Goal: Task Accomplishment & Management: Complete application form

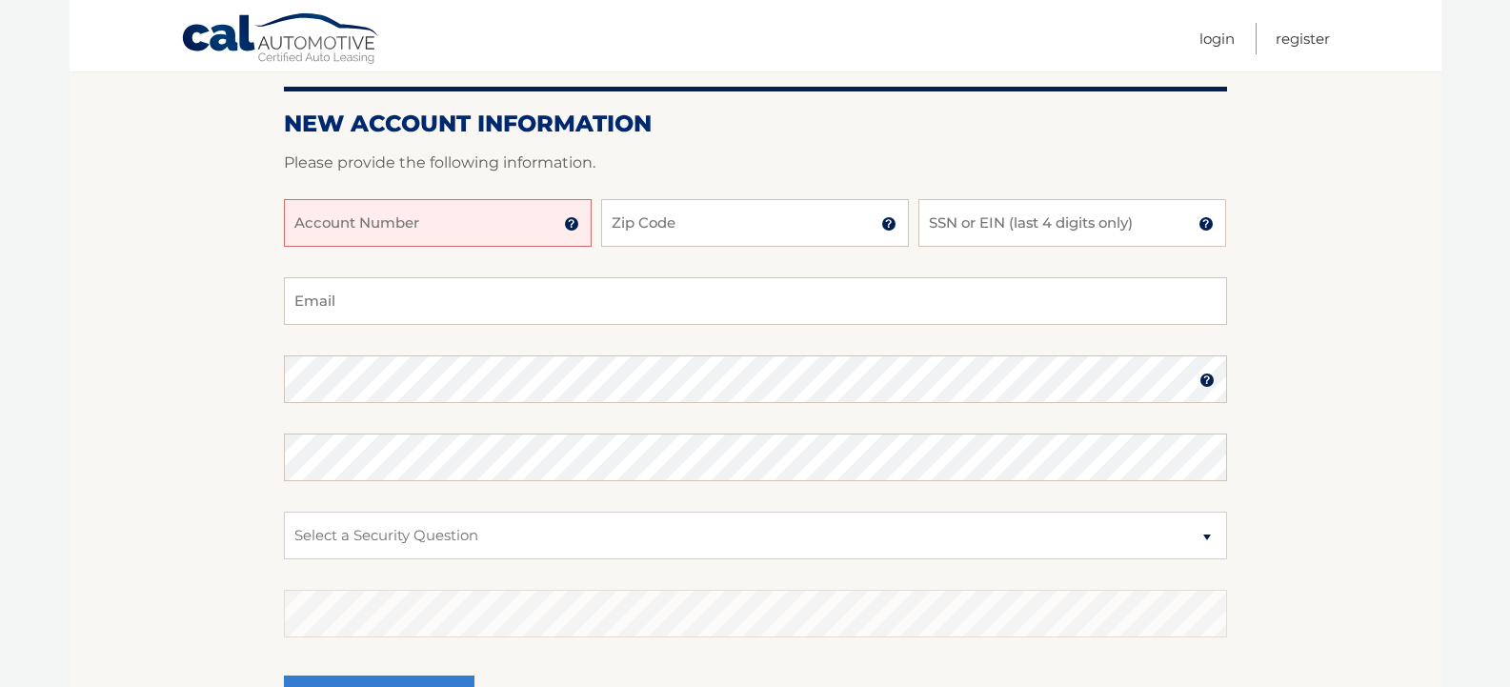
scroll to position [286, 0]
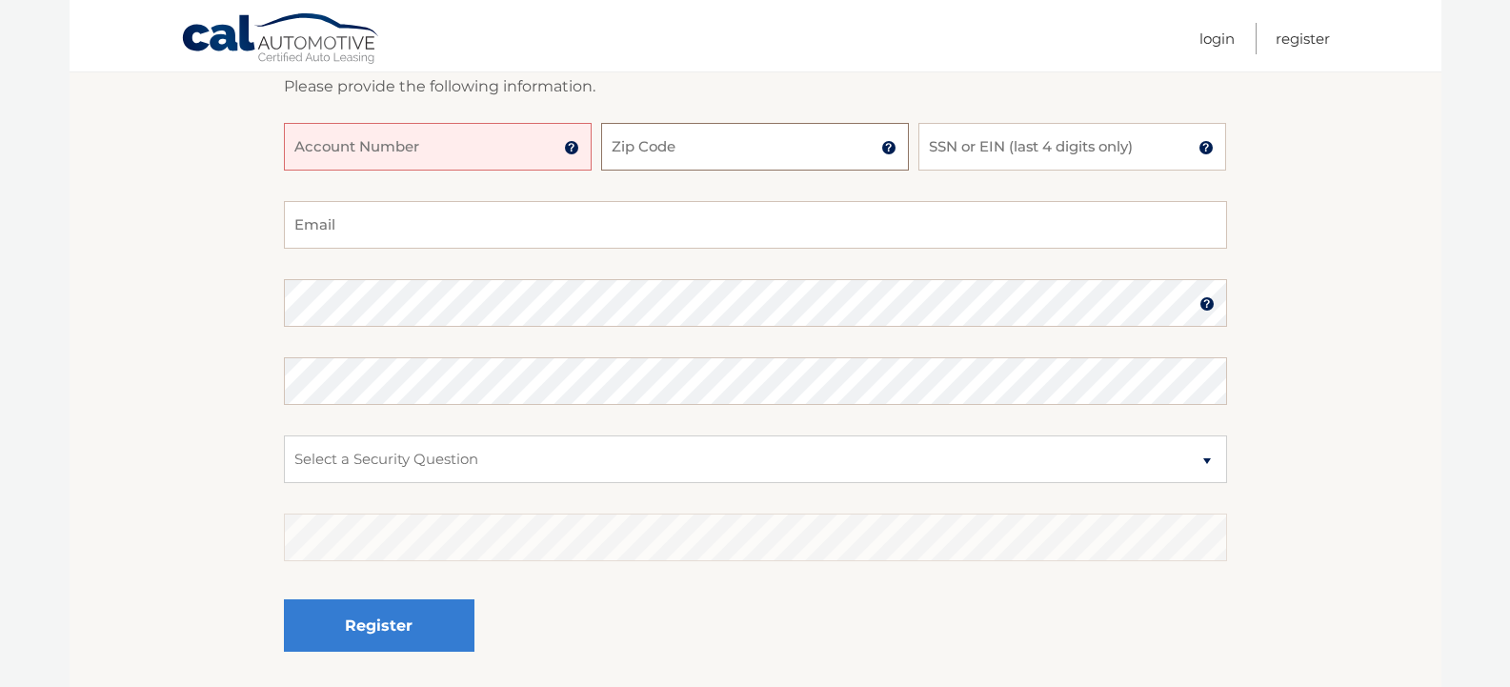
click at [756, 168] on input "Zip Code" at bounding box center [755, 147] width 308 height 48
type input "10314"
type input "alfred.pisano@daikincomfort.com"
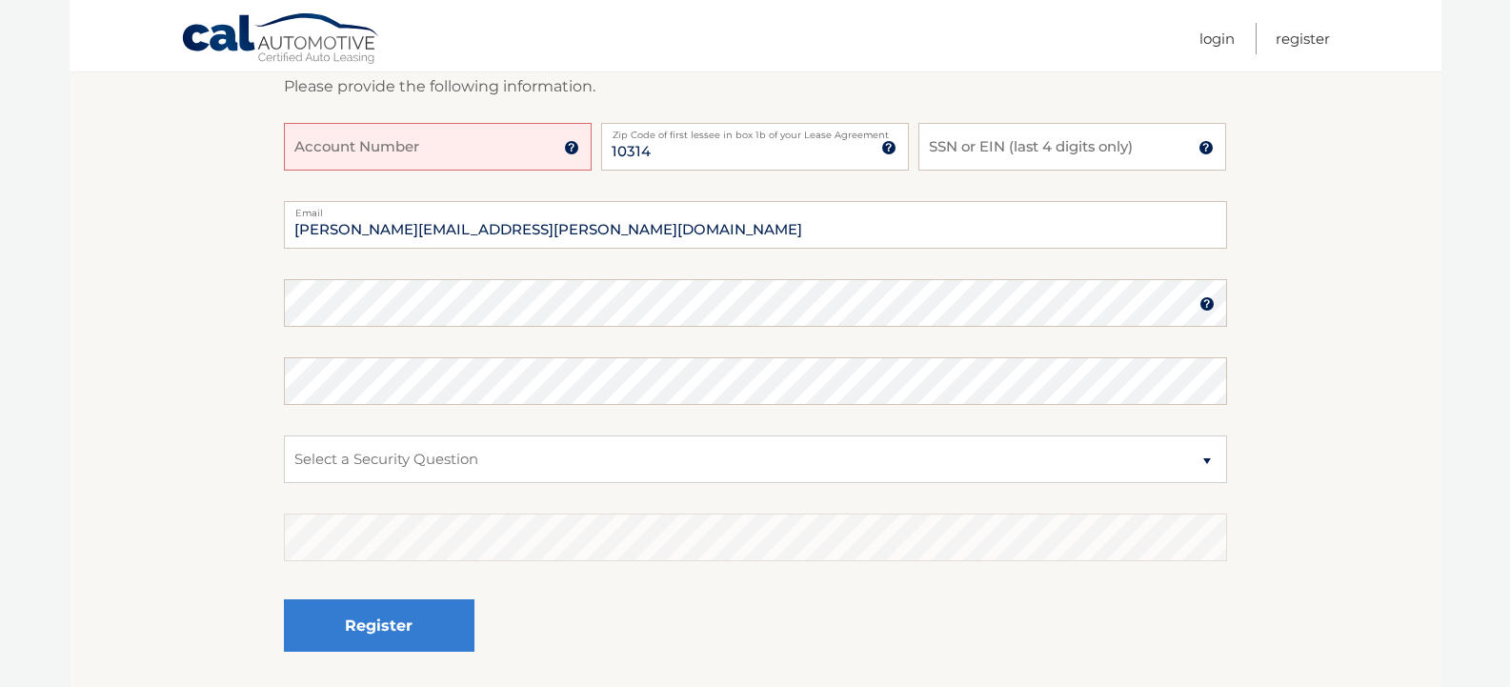
click at [449, 154] on input "Account Number" at bounding box center [438, 147] width 308 height 48
type input "44456016042"
click at [1080, 140] on input "SSN or EIN (last 4 digits only)" at bounding box center [1073, 147] width 308 height 48
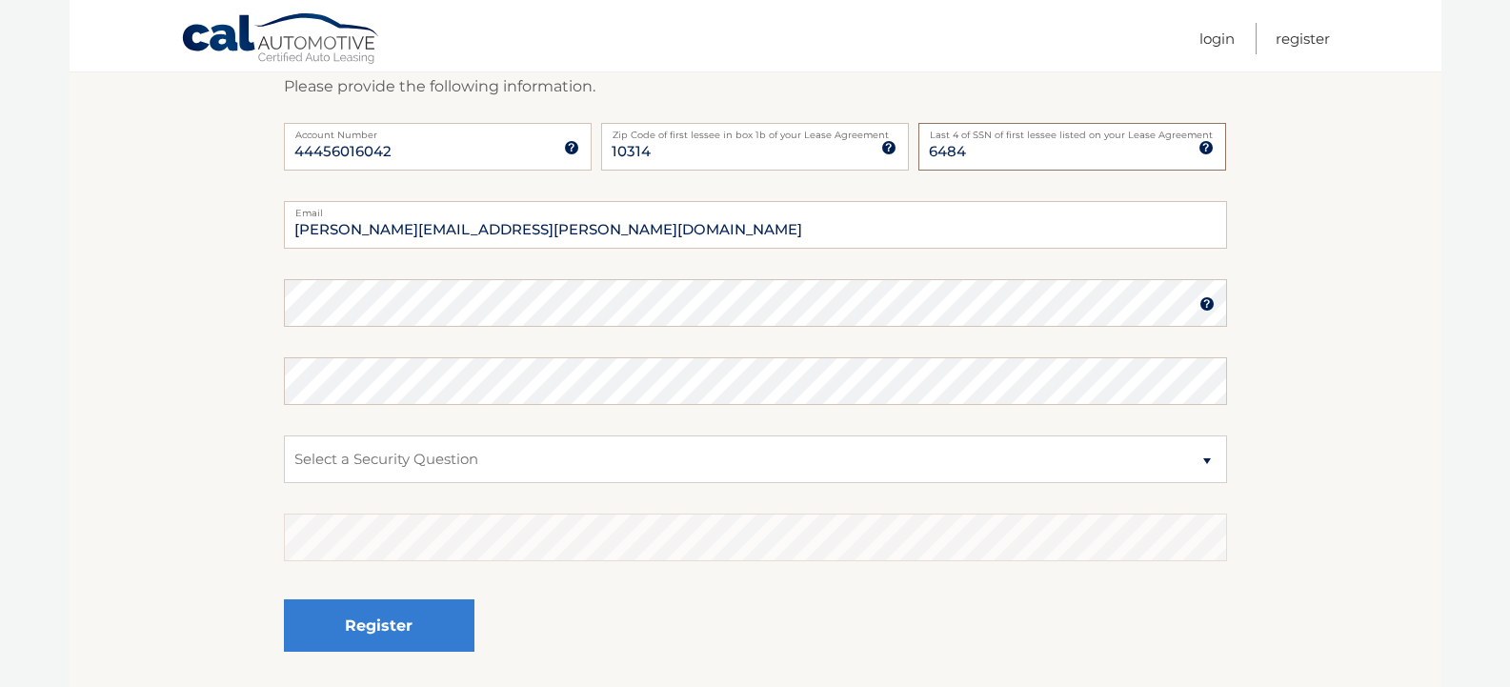
type input "6484"
click at [1205, 458] on select "Select a Security Question What was the name of your elementary school? What is…" at bounding box center [755, 460] width 943 height 48
select select "2"
click at [284, 436] on select "Select a Security Question What was the name of your elementary school? What is…" at bounding box center [755, 460] width 943 height 48
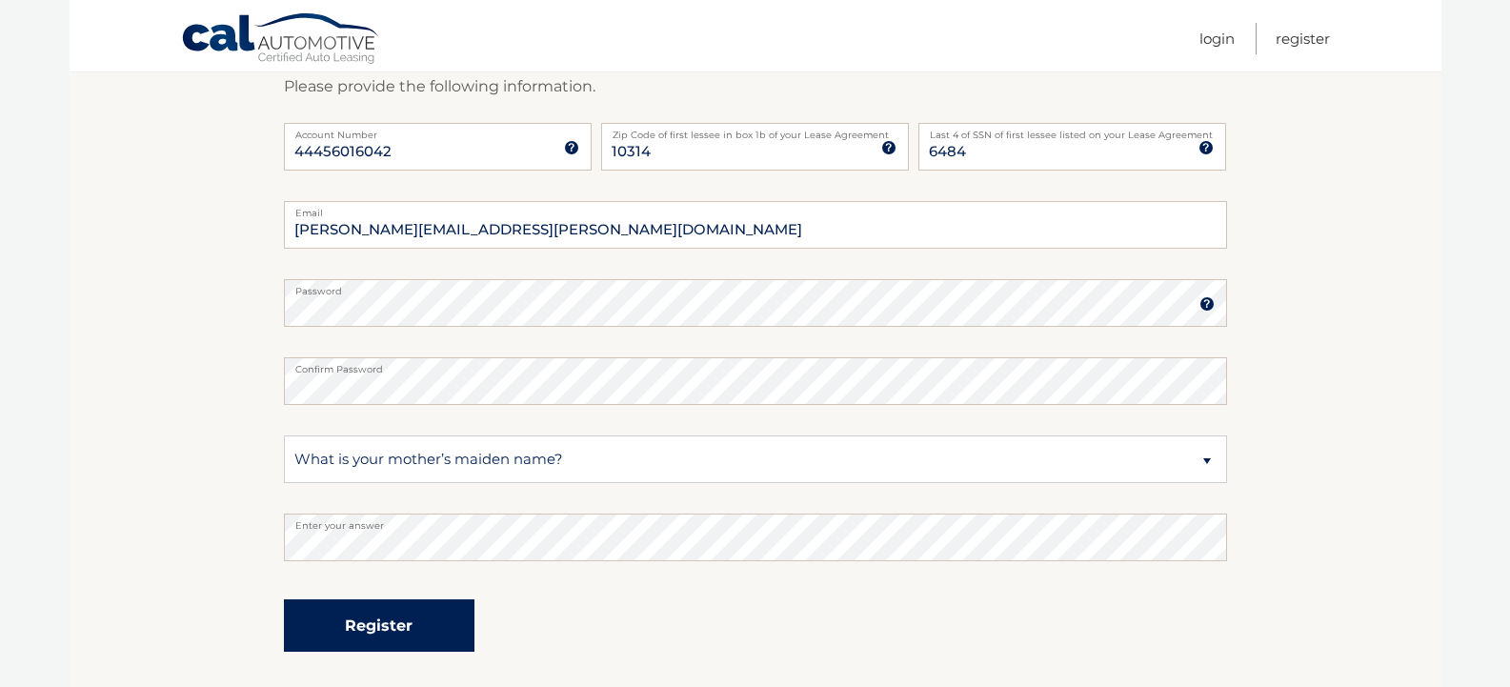
click at [395, 627] on button "Register" at bounding box center [379, 625] width 191 height 52
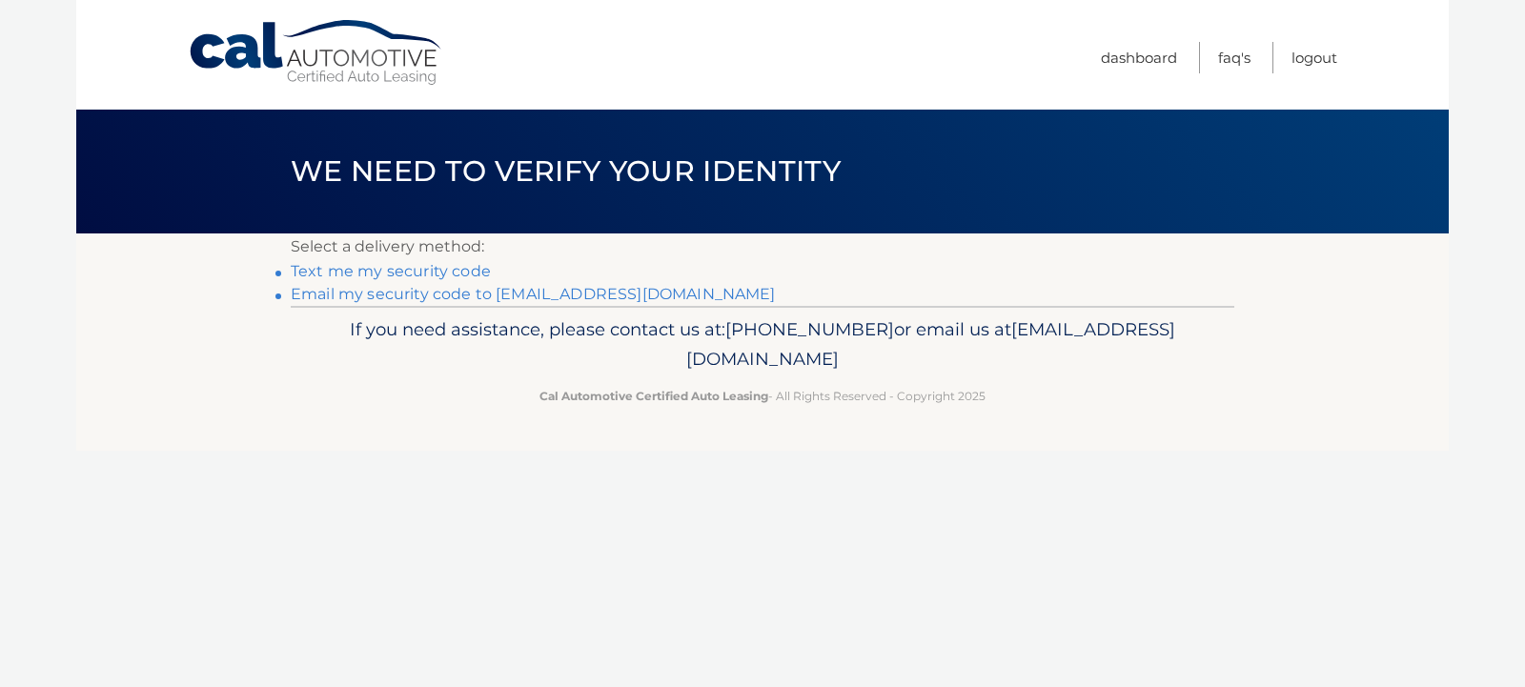
click at [359, 295] on link "**********" at bounding box center [533, 294] width 485 height 18
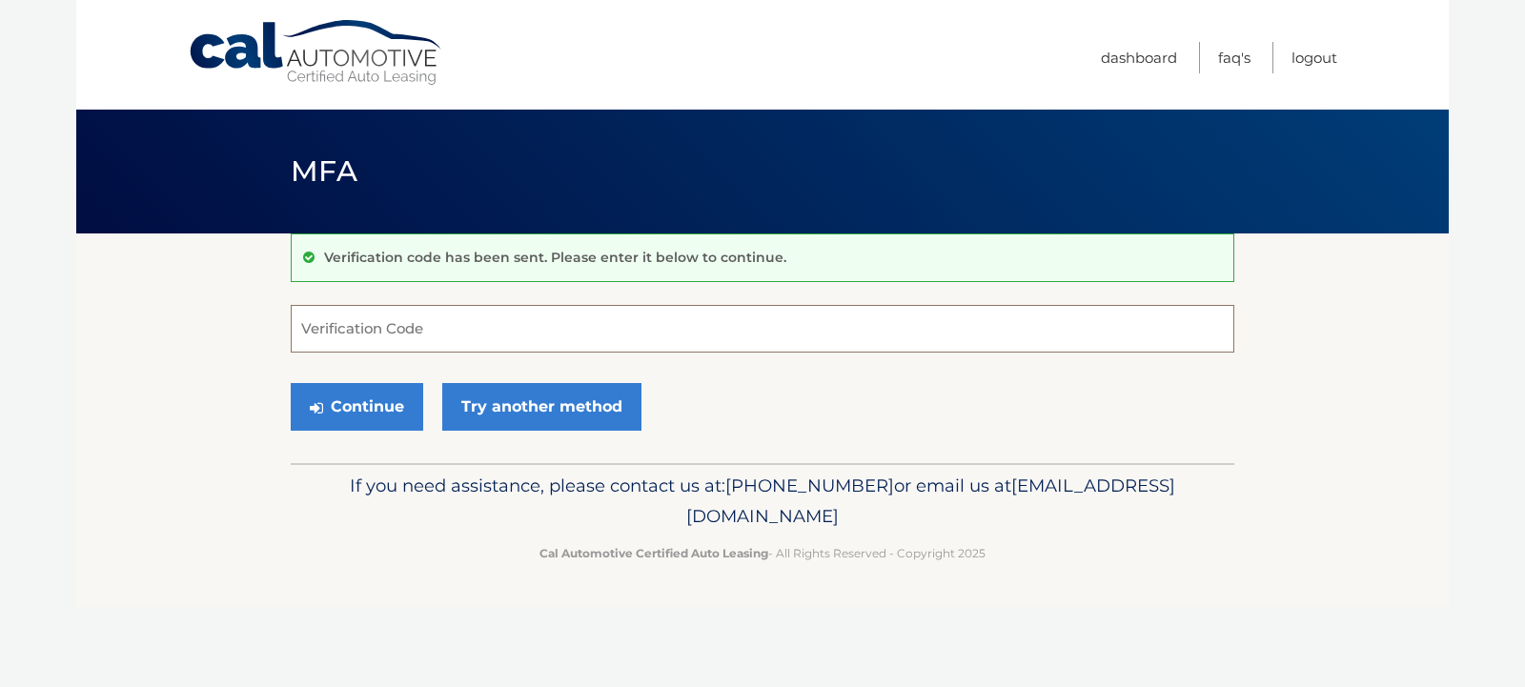
click at [384, 334] on input "Verification Code" at bounding box center [762, 329] width 943 height 48
type input "063406"
click at [376, 407] on button "Continue" at bounding box center [357, 407] width 132 height 48
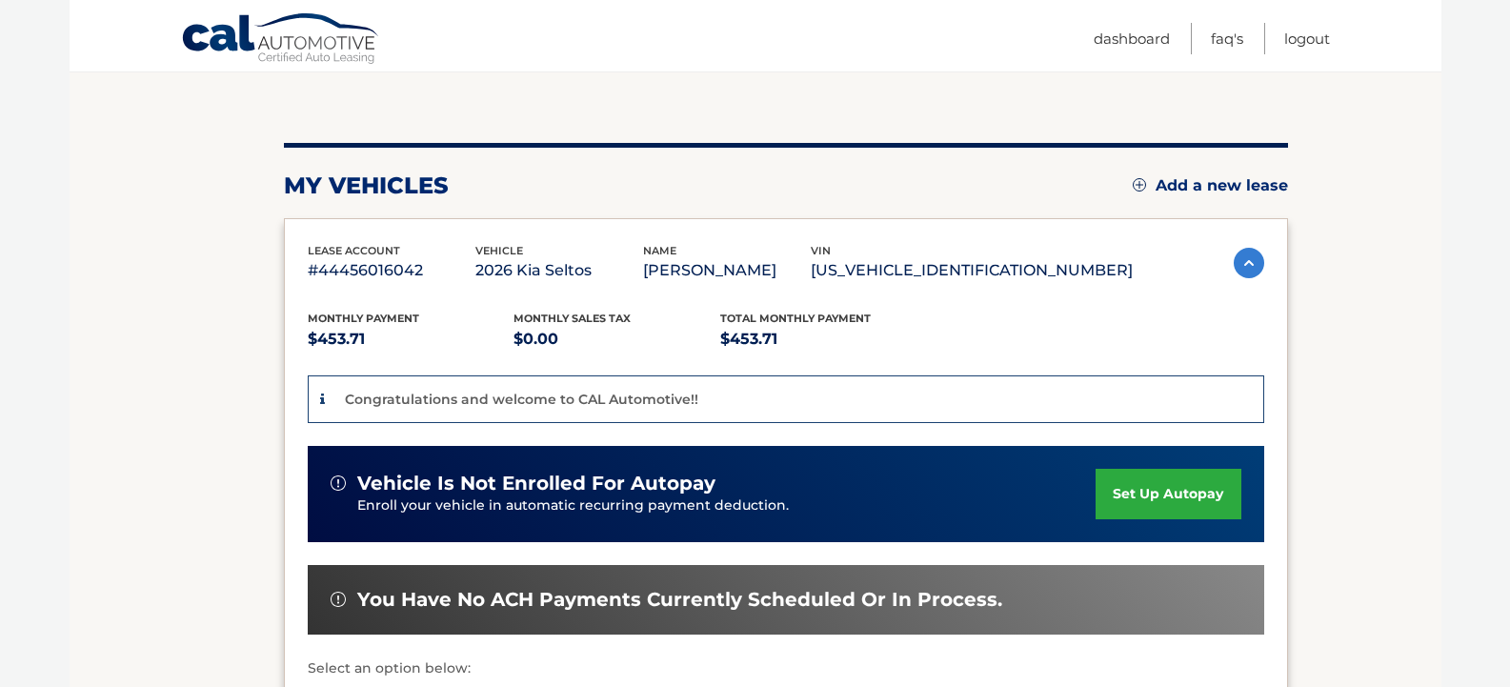
scroll to position [539, 0]
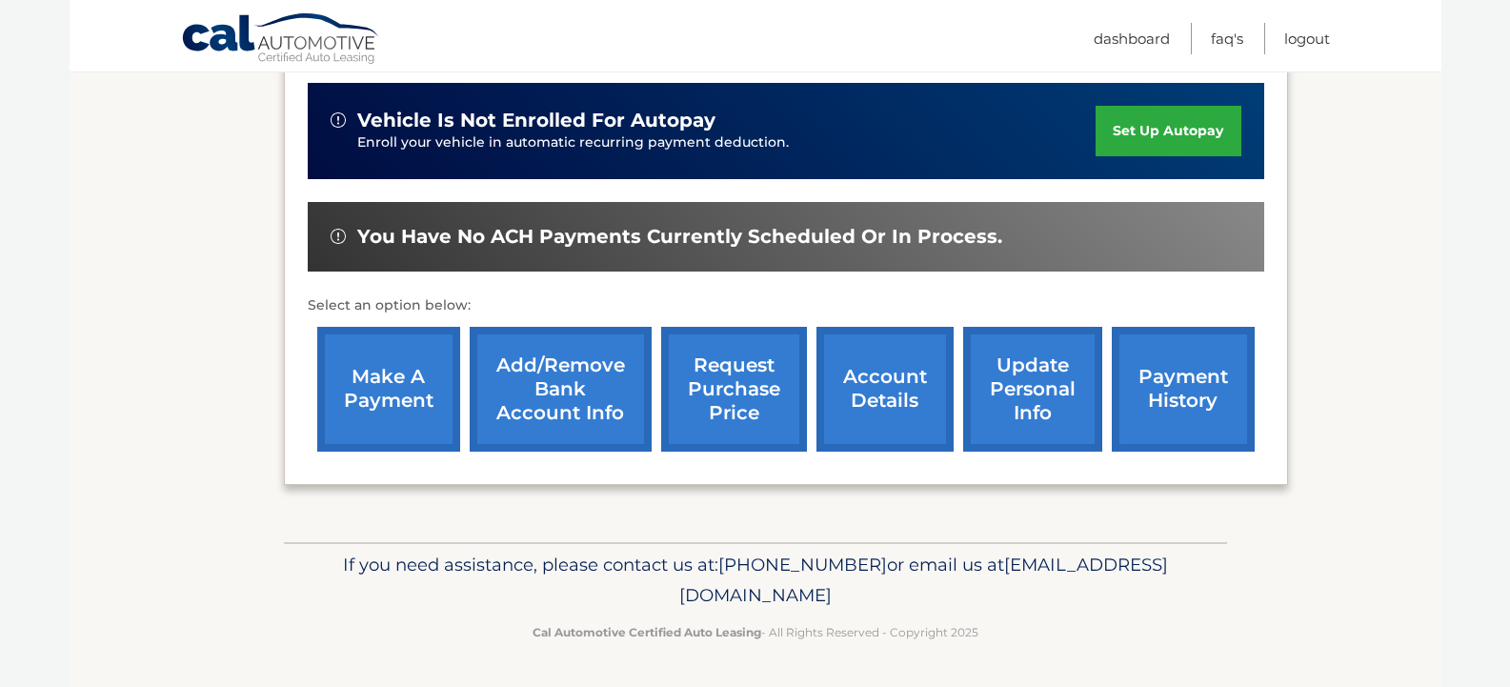
click at [556, 392] on link "Add/Remove bank account info" at bounding box center [561, 389] width 182 height 125
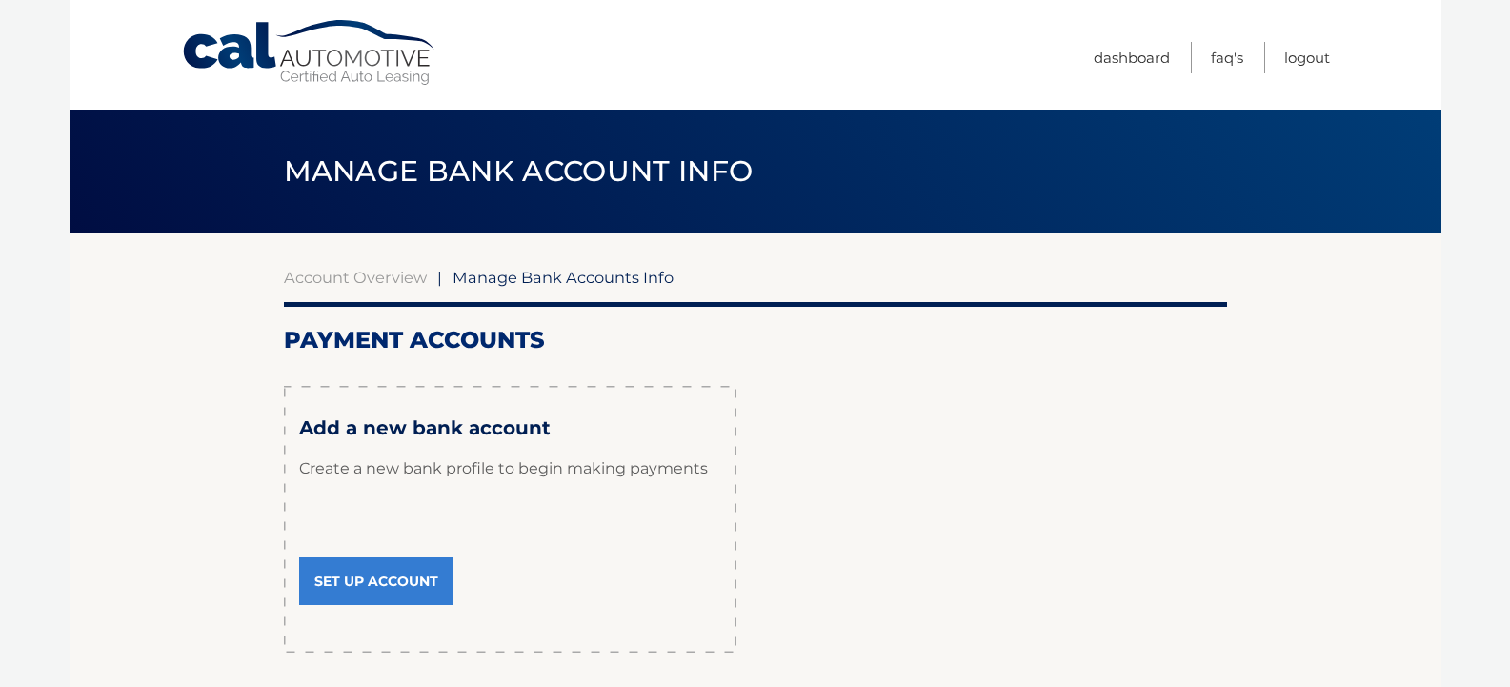
click at [375, 588] on link "Set Up Account" at bounding box center [376, 581] width 154 height 48
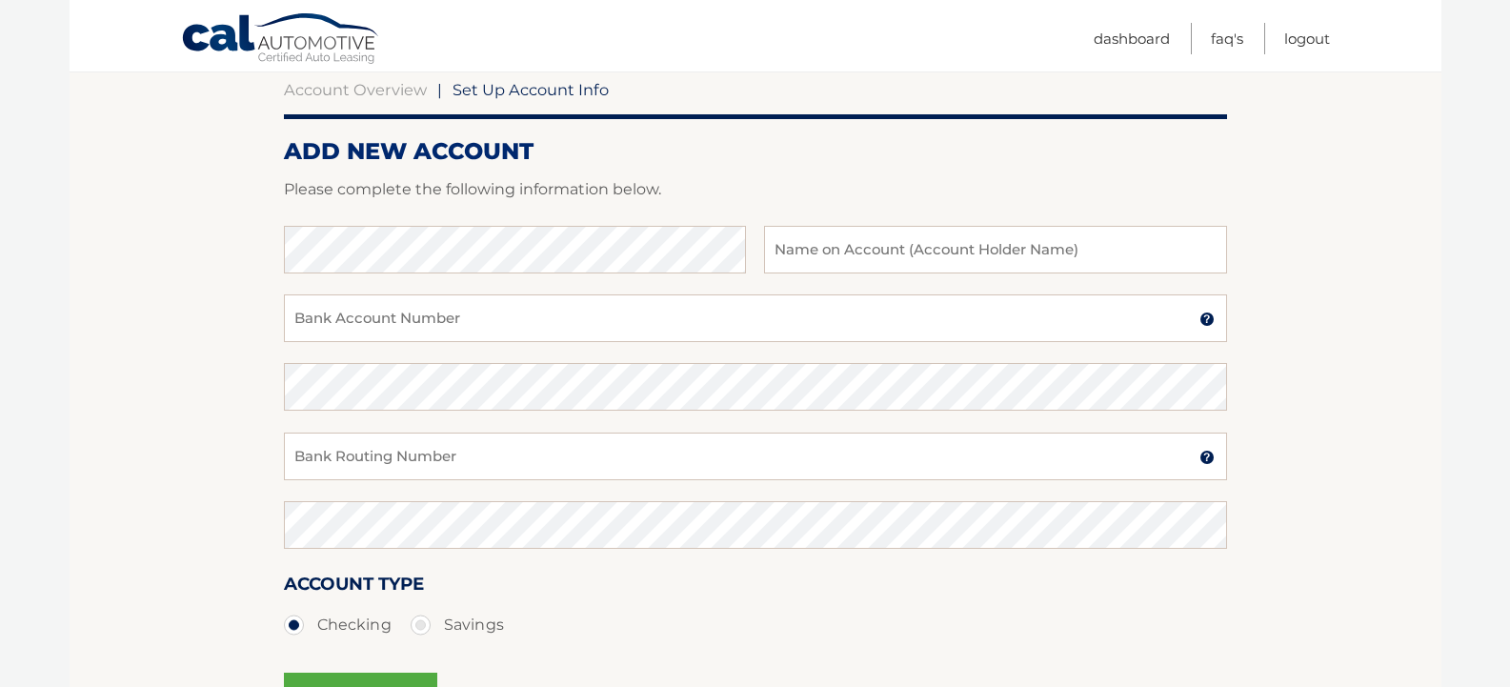
scroll to position [191, 0]
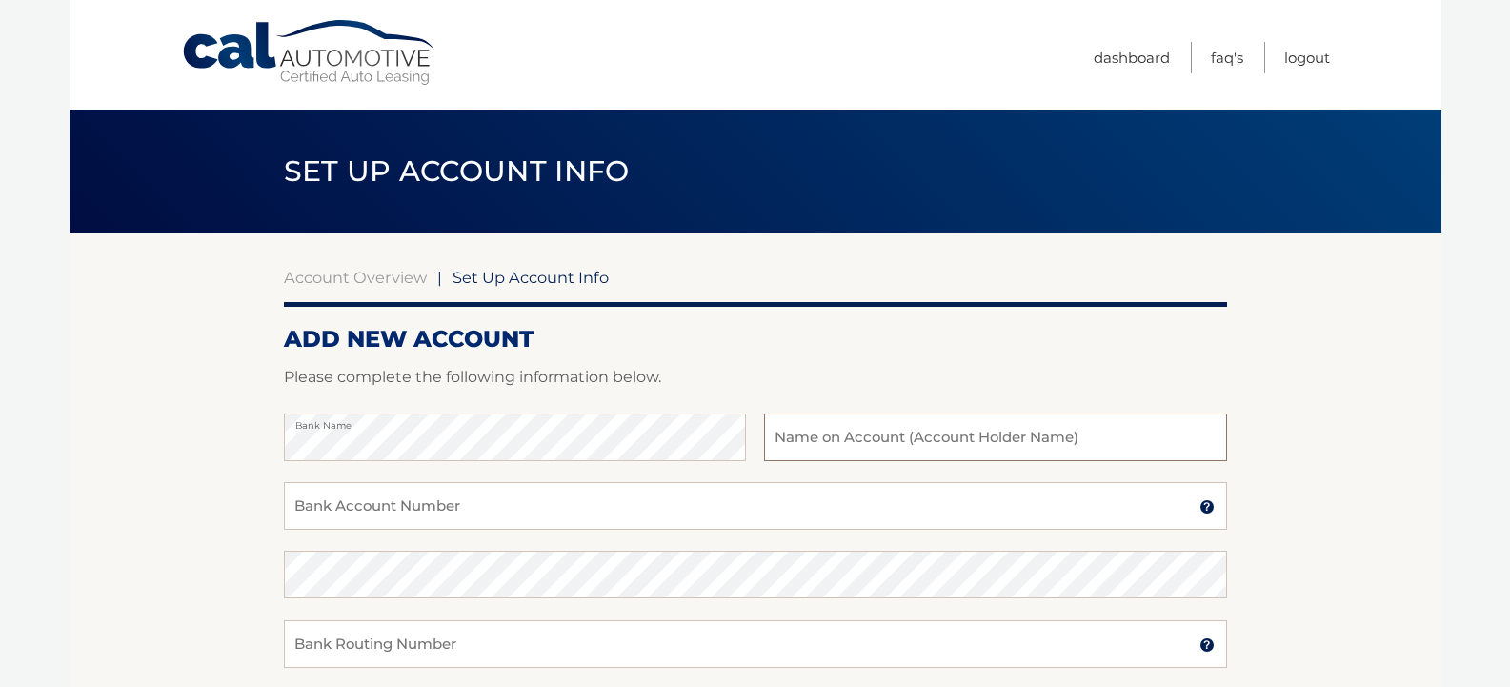
drag, startPoint x: 830, startPoint y: 434, endPoint x: 843, endPoint y: 427, distance: 14.9
click at [830, 434] on input "text" at bounding box center [995, 438] width 462 height 48
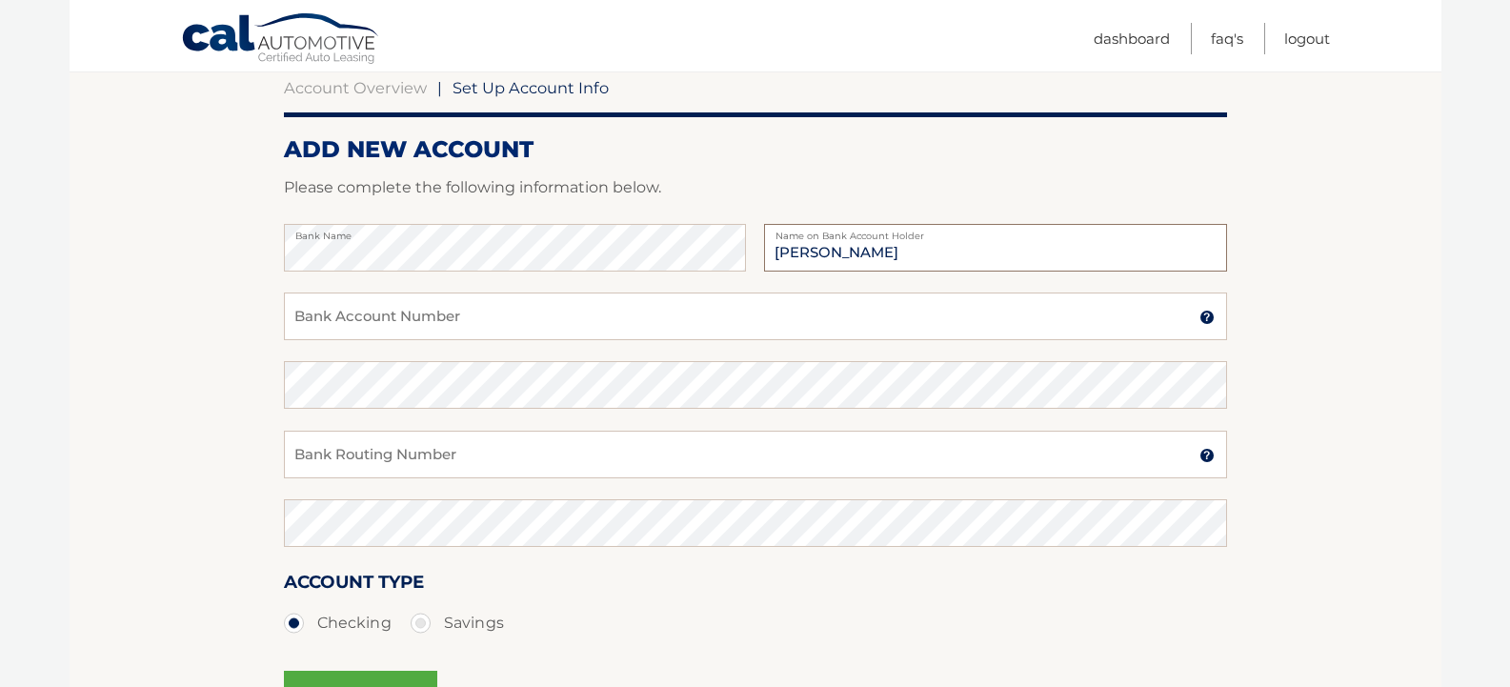
scroll to position [191, 0]
type input "[PERSON_NAME]"
click at [434, 309] on input "Bank Account Number" at bounding box center [755, 316] width 943 height 48
type input "9986969352"
click at [347, 464] on input "Bank Routing Number" at bounding box center [755, 454] width 943 height 48
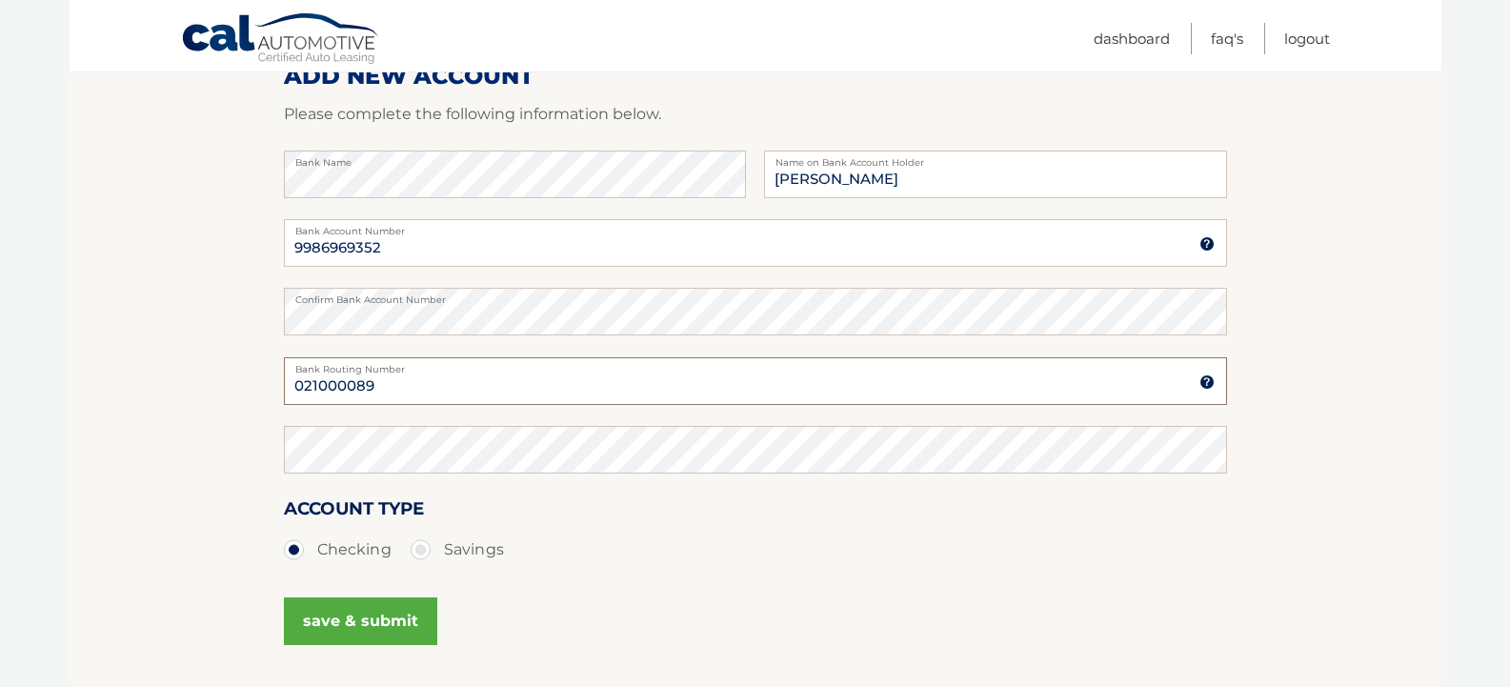
scroll to position [381, 0]
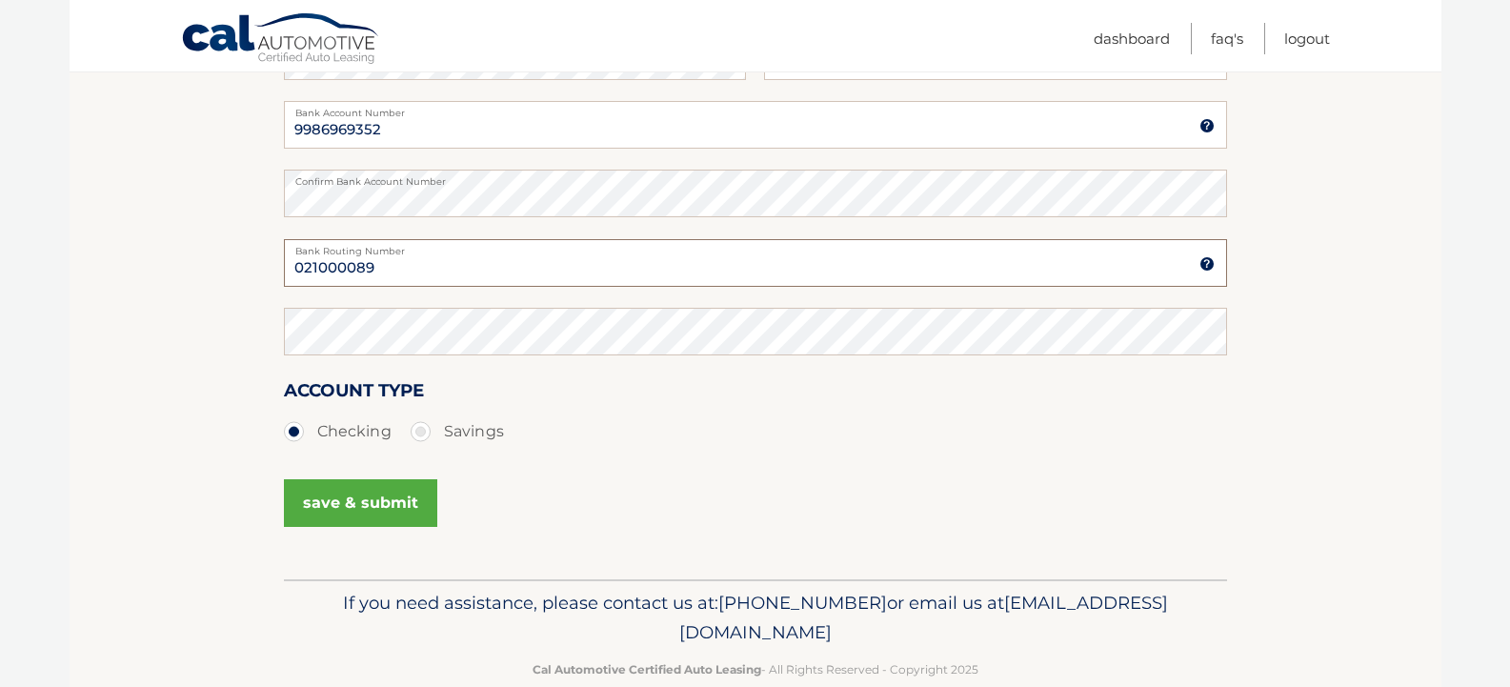
type input "021000089"
click at [354, 503] on button "save & submit" at bounding box center [360, 503] width 153 height 48
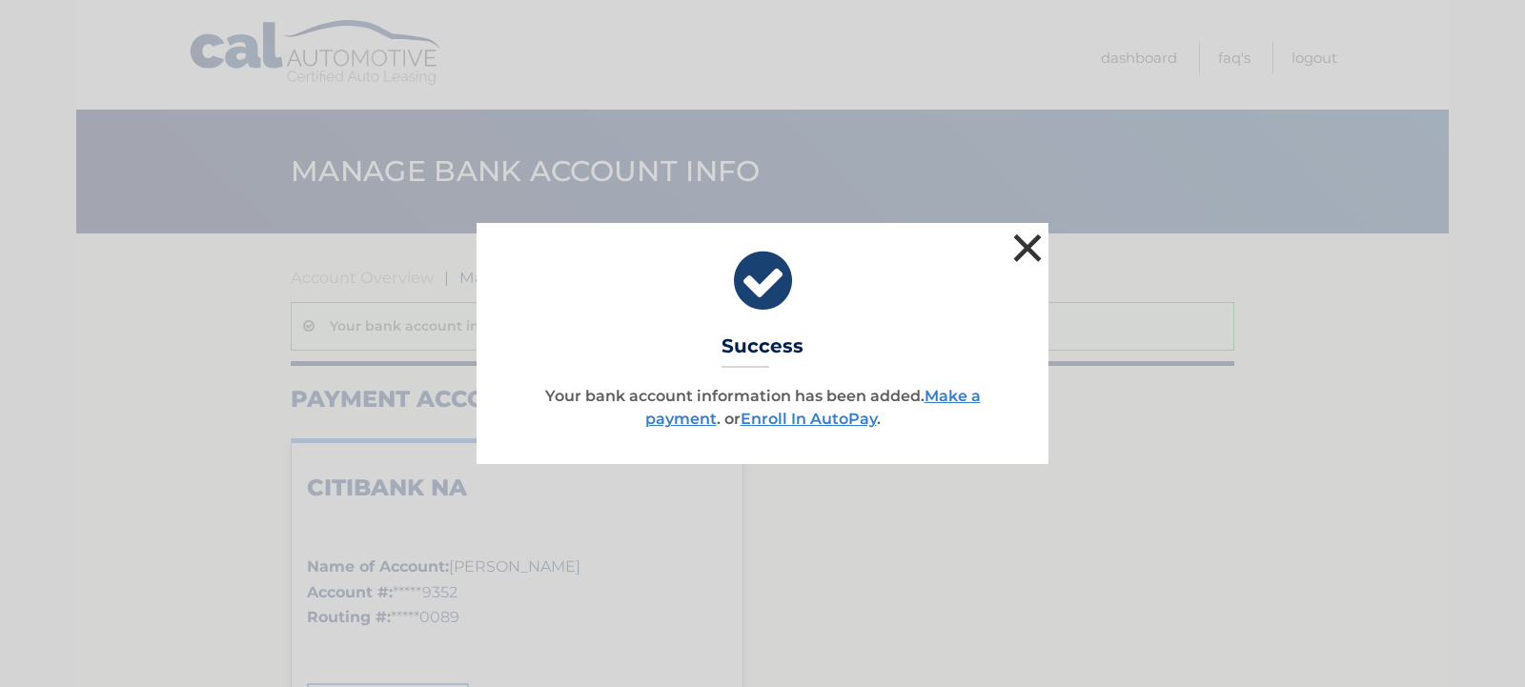
click at [1023, 241] on button "×" at bounding box center [1027, 248] width 38 height 38
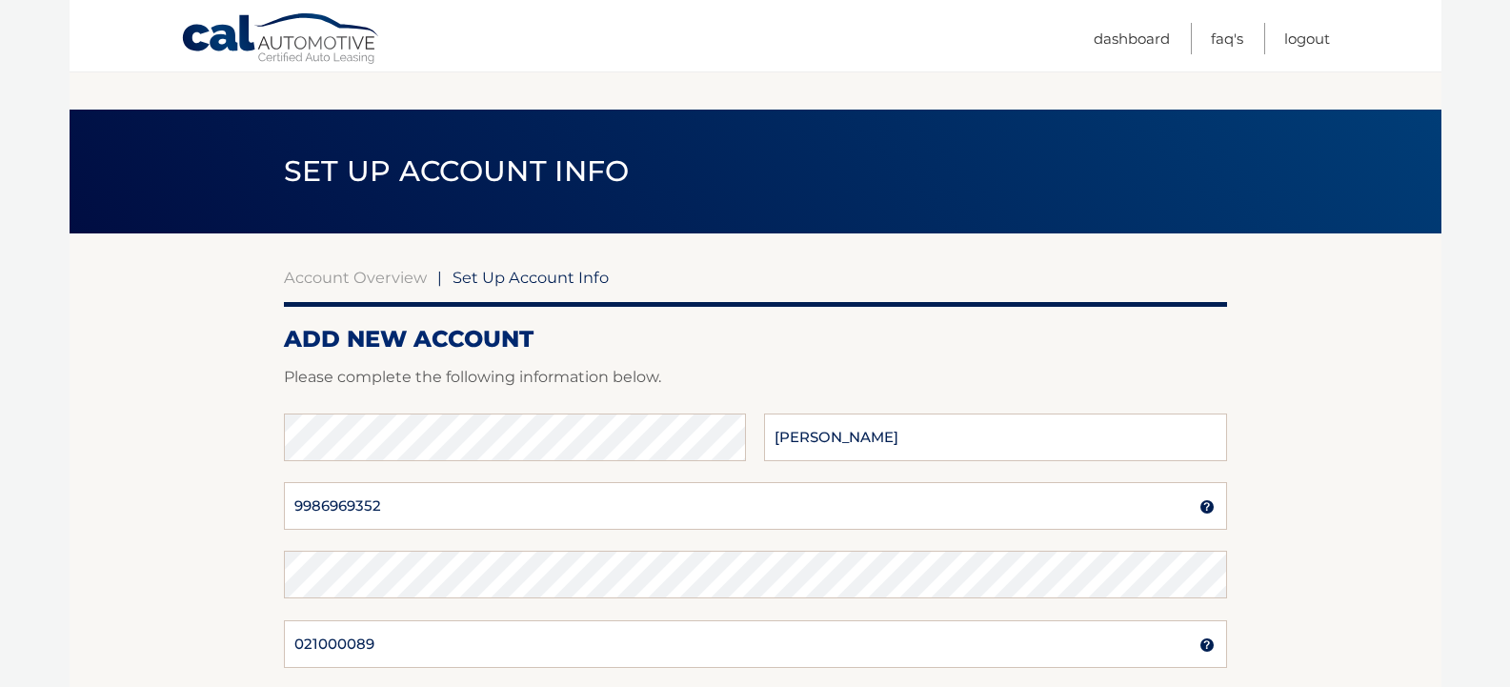
scroll to position [381, 0]
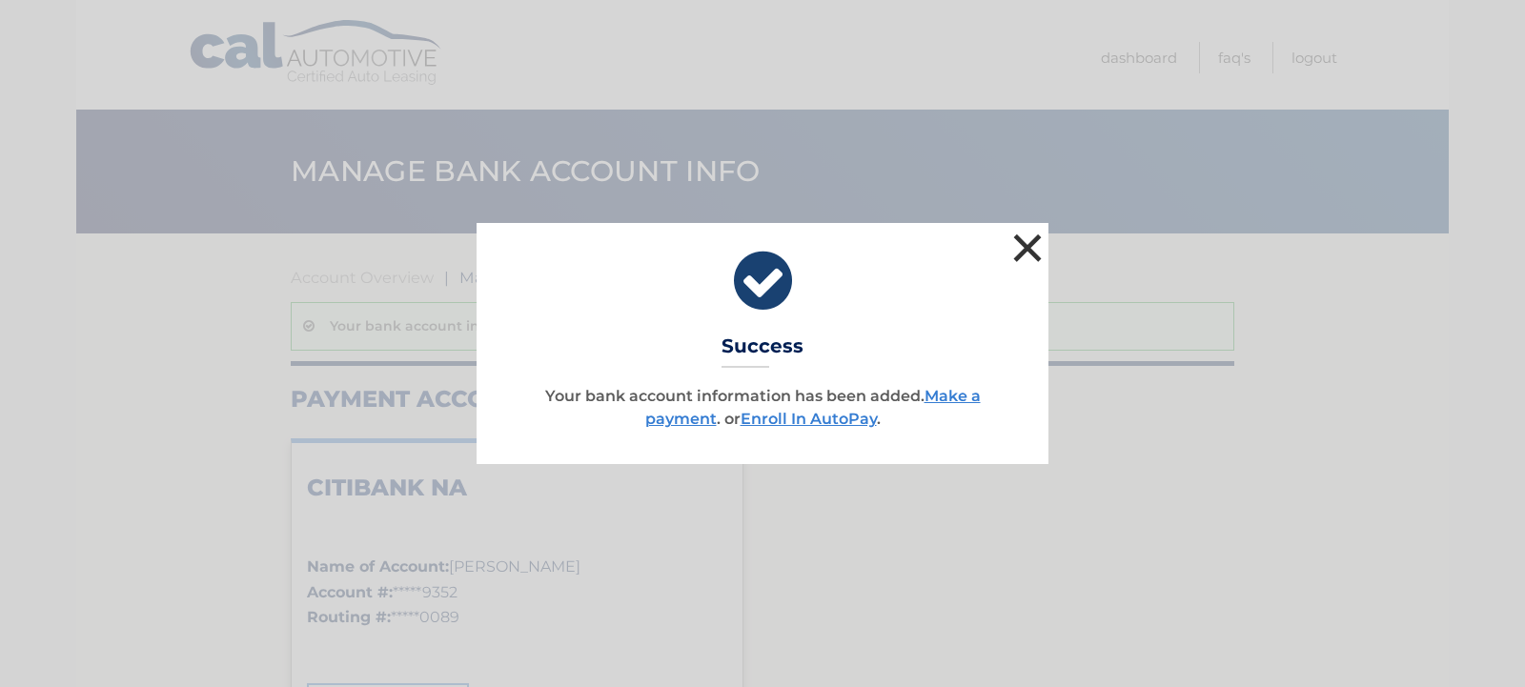
click at [1027, 242] on button "×" at bounding box center [1027, 248] width 38 height 38
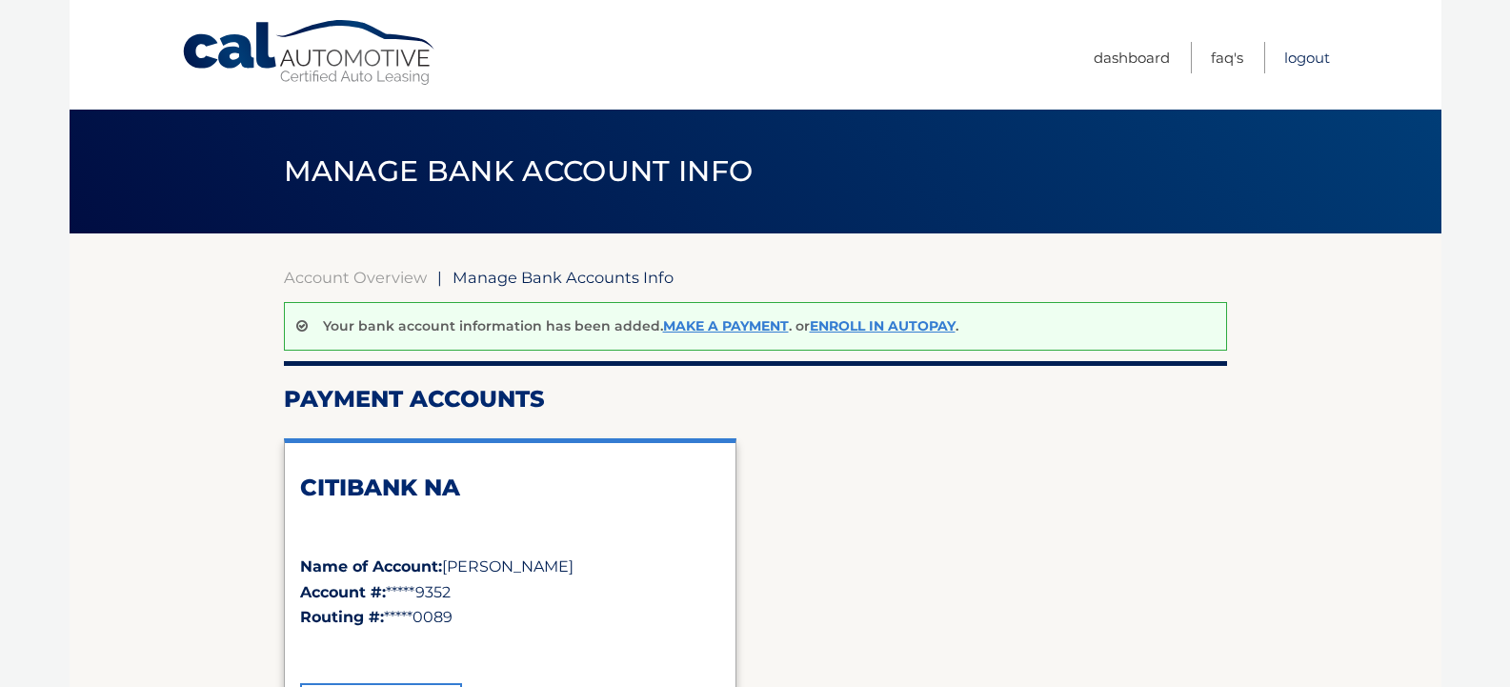
click at [1308, 57] on link "Logout" at bounding box center [1308, 57] width 46 height 31
